Goal: Navigation & Orientation: Find specific page/section

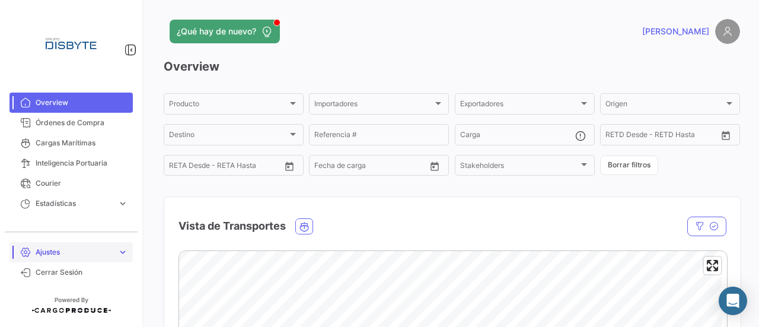
click at [125, 256] on span "expand_more" at bounding box center [122, 252] width 11 height 11
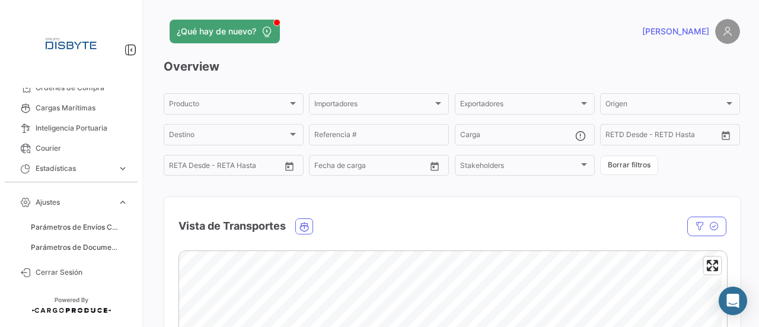
scroll to position [36, 0]
click at [718, 30] on img at bounding box center [727, 31] width 25 height 25
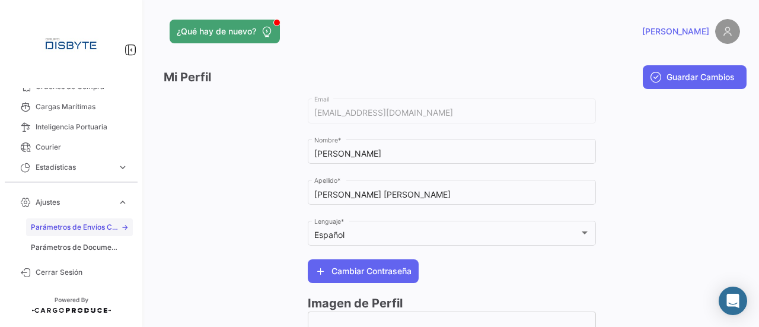
click at [106, 221] on link "Parámetros de Envíos Cargas Marítimas" at bounding box center [79, 227] width 107 height 18
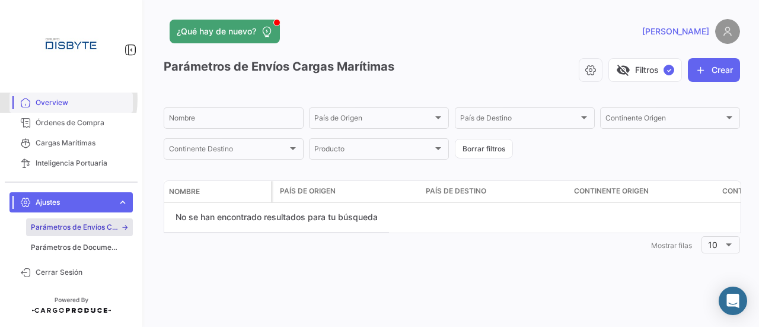
click at [47, 99] on span "Overview" at bounding box center [82, 102] width 93 height 11
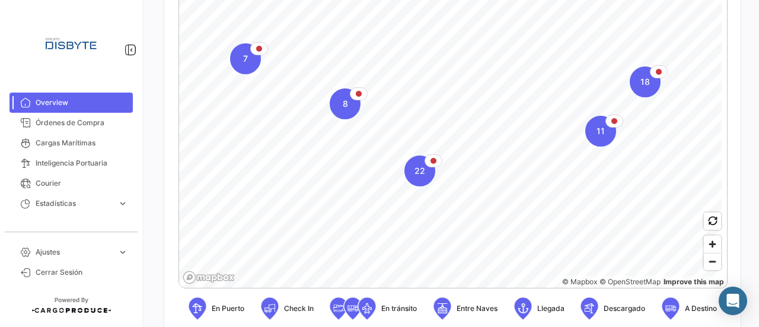
scroll to position [297, 0]
